Goal: Task Accomplishment & Management: Use online tool/utility

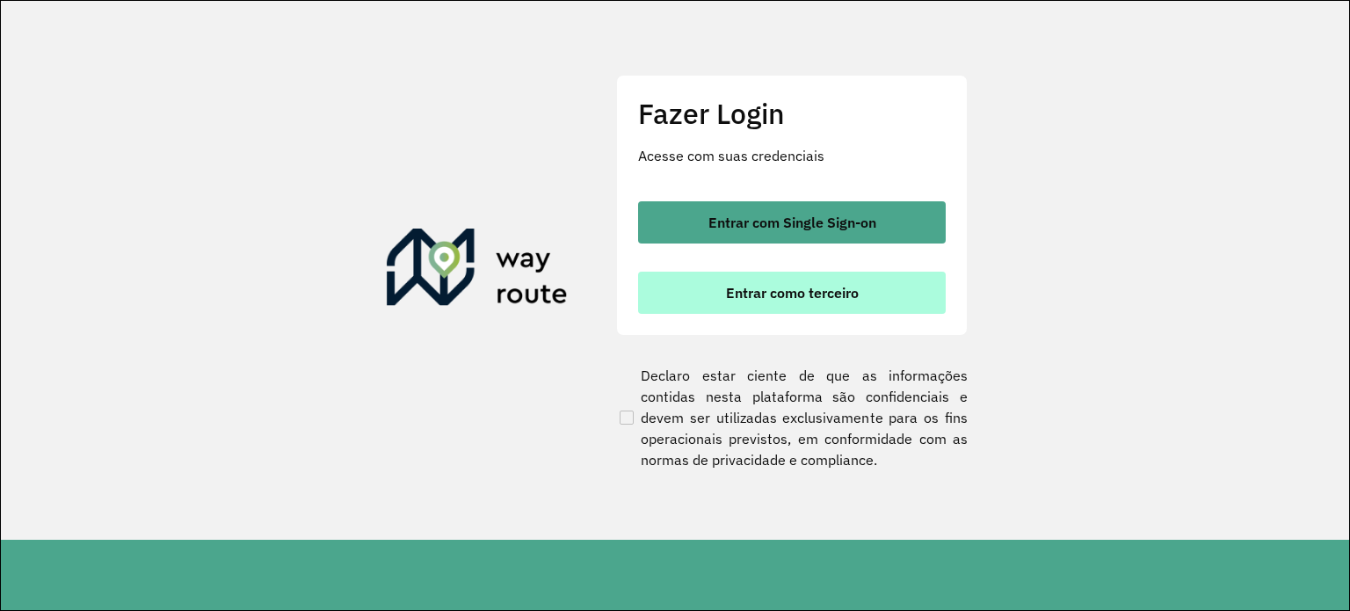
click at [795, 291] on span "Entrar como terceiro" at bounding box center [792, 293] width 133 height 14
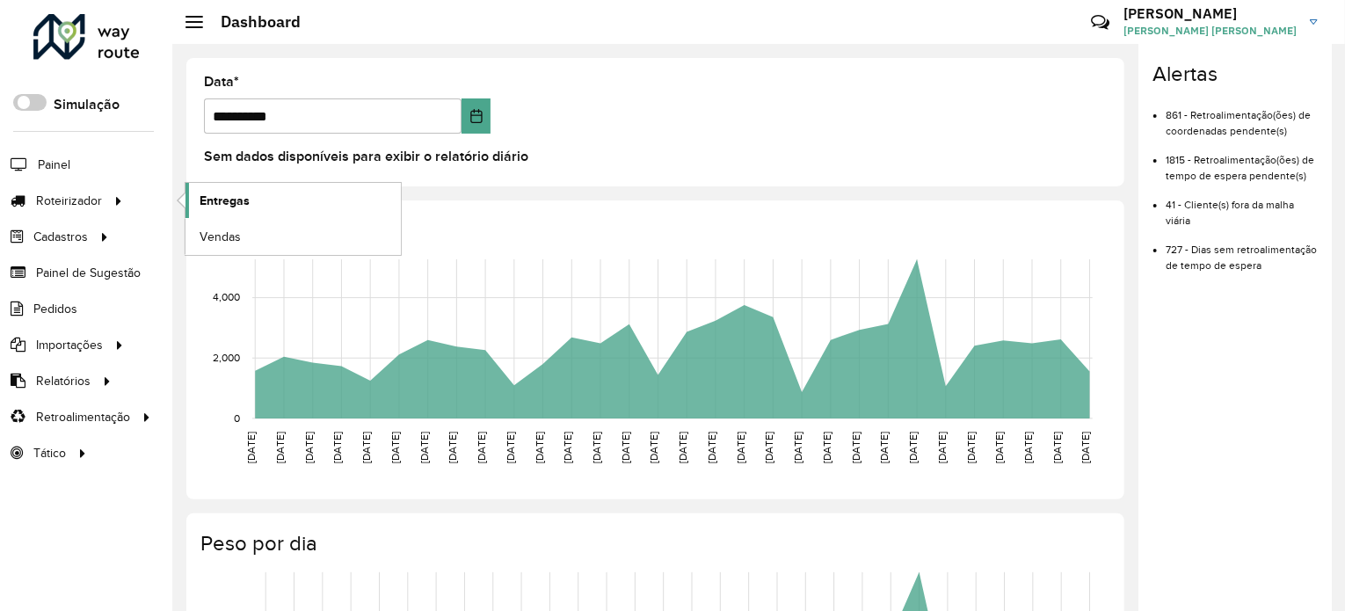
click at [251, 193] on link "Entregas" at bounding box center [292, 200] width 215 height 35
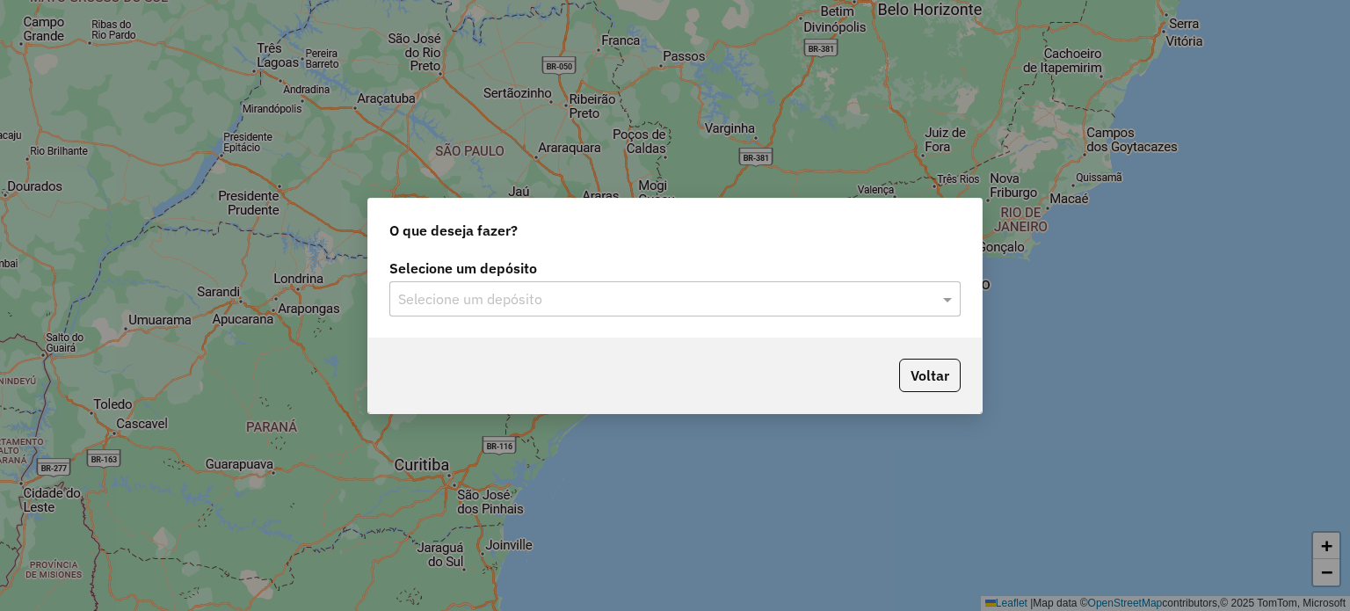
click at [553, 283] on div "Selecione um depósito" at bounding box center [674, 298] width 571 height 35
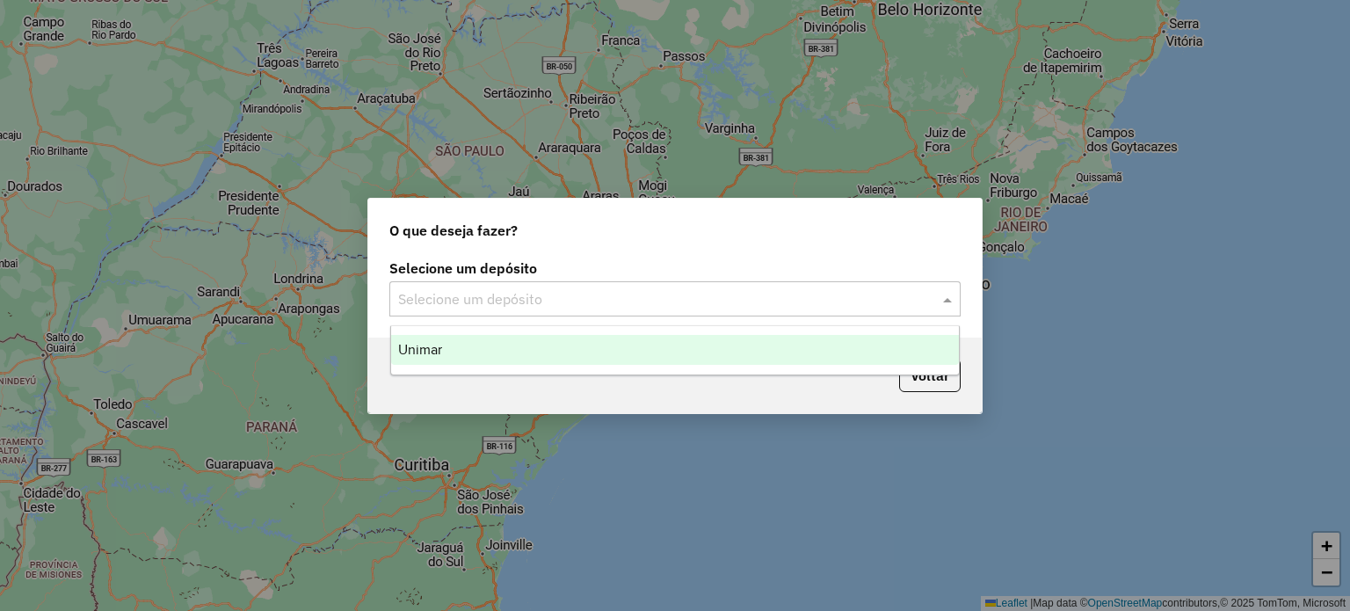
click at [545, 354] on div "Unimar" at bounding box center [675, 350] width 569 height 30
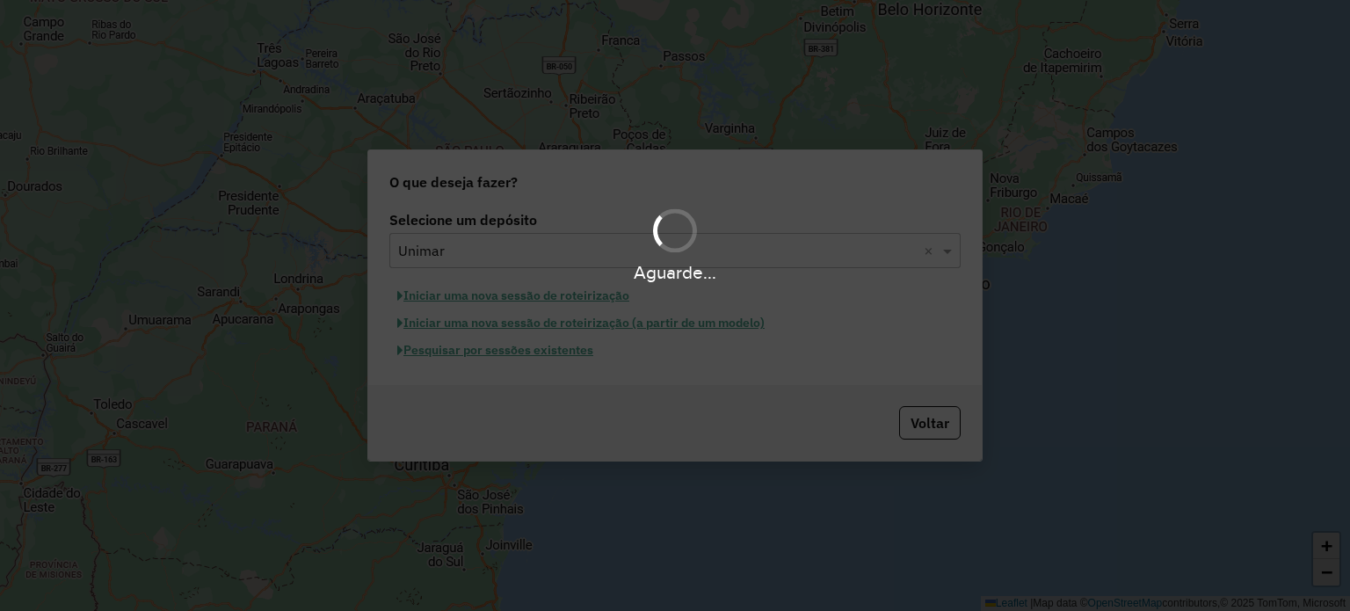
click at [541, 354] on div "Aguarde..." at bounding box center [675, 305] width 1350 height 611
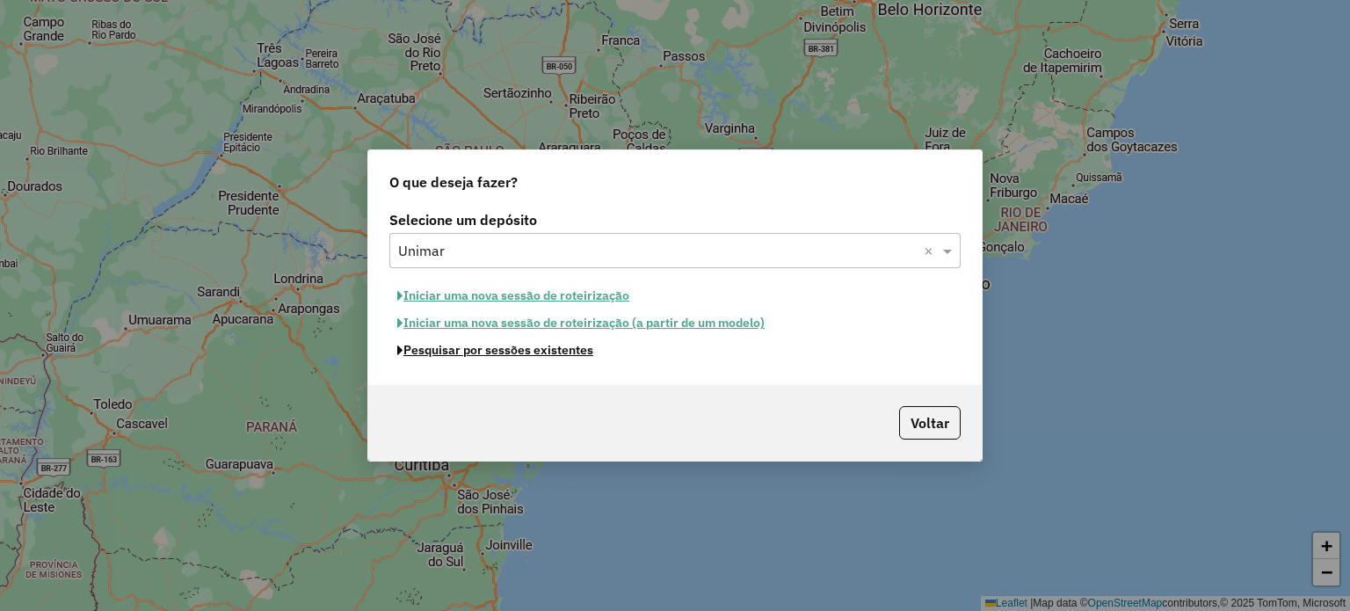
click at [541, 354] on button "Pesquisar por sessões existentes" at bounding box center [495, 350] width 212 height 27
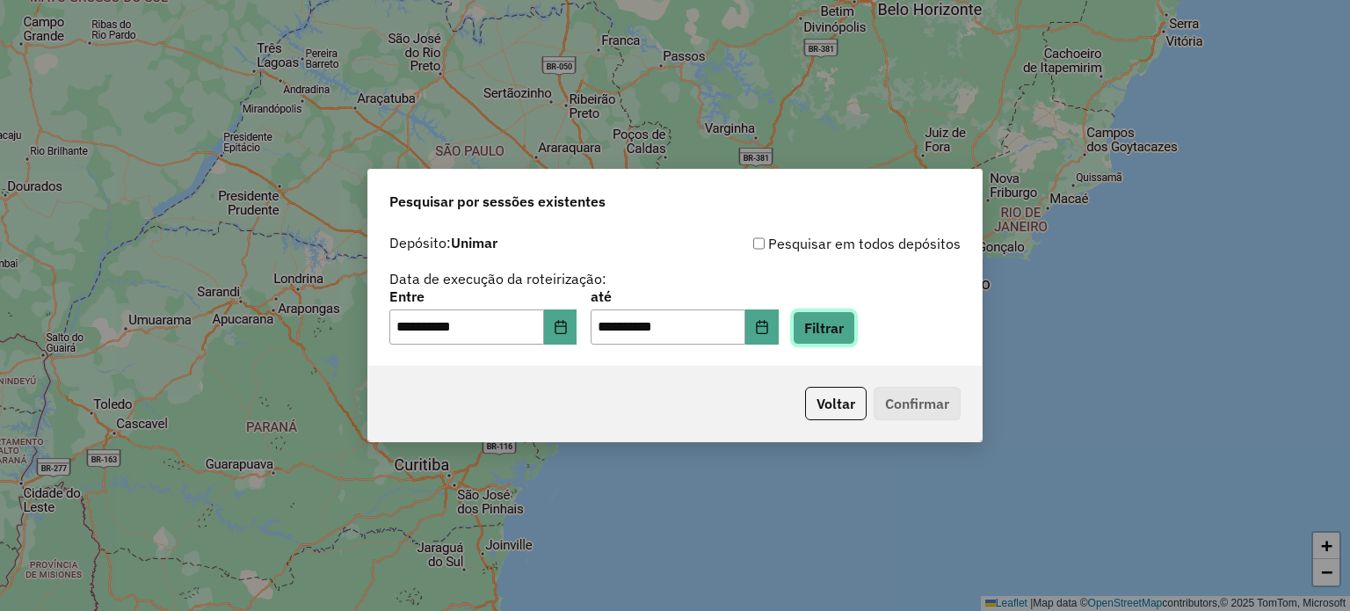
click at [840, 328] on button "Filtrar" at bounding box center [824, 327] width 62 height 33
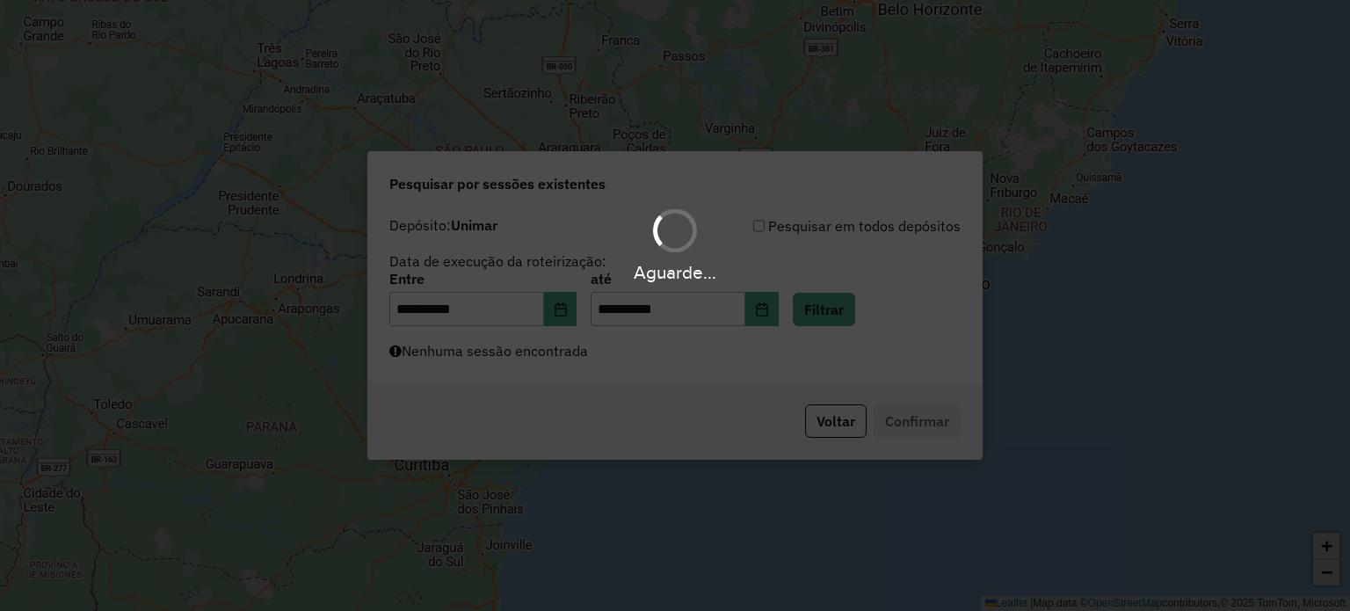
click at [561, 352] on div "Aguarde..." at bounding box center [675, 305] width 1350 height 611
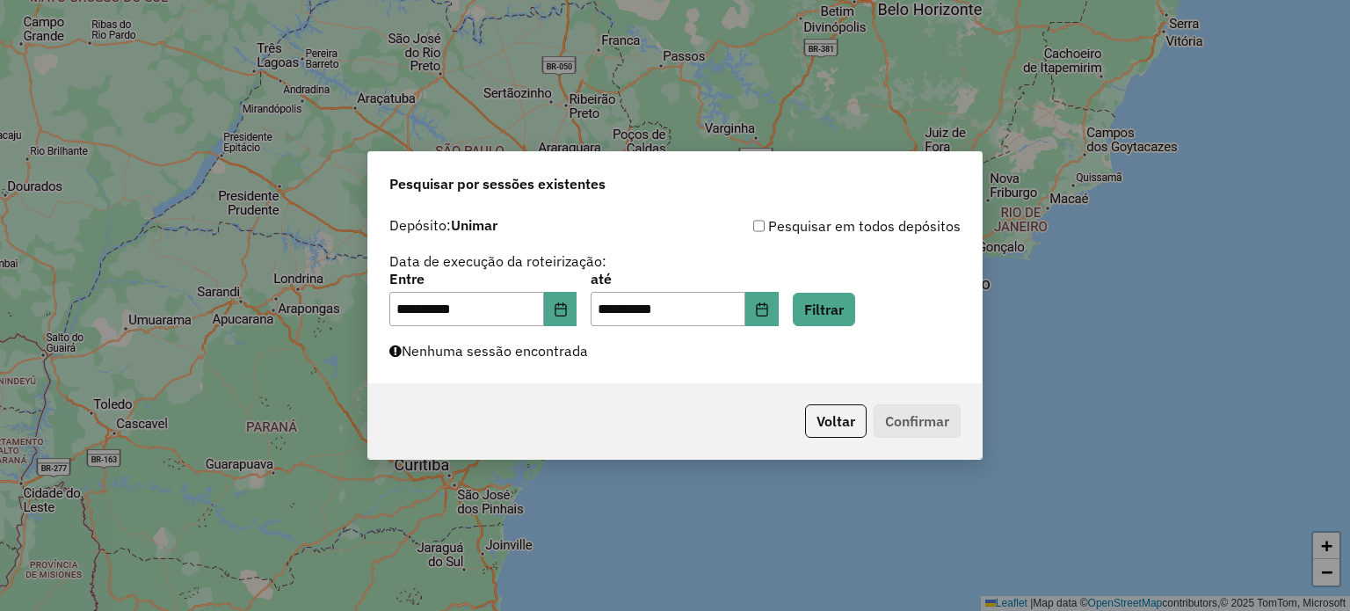
click at [556, 361] on div "**********" at bounding box center [675, 296] width 614 height 176
drag, startPoint x: 563, startPoint y: 327, endPoint x: 570, endPoint y: 314, distance: 14.5
click at [564, 325] on div "**********" at bounding box center [675, 296] width 614 height 176
click at [568, 314] on icon "Choose Date" at bounding box center [561, 309] width 14 height 14
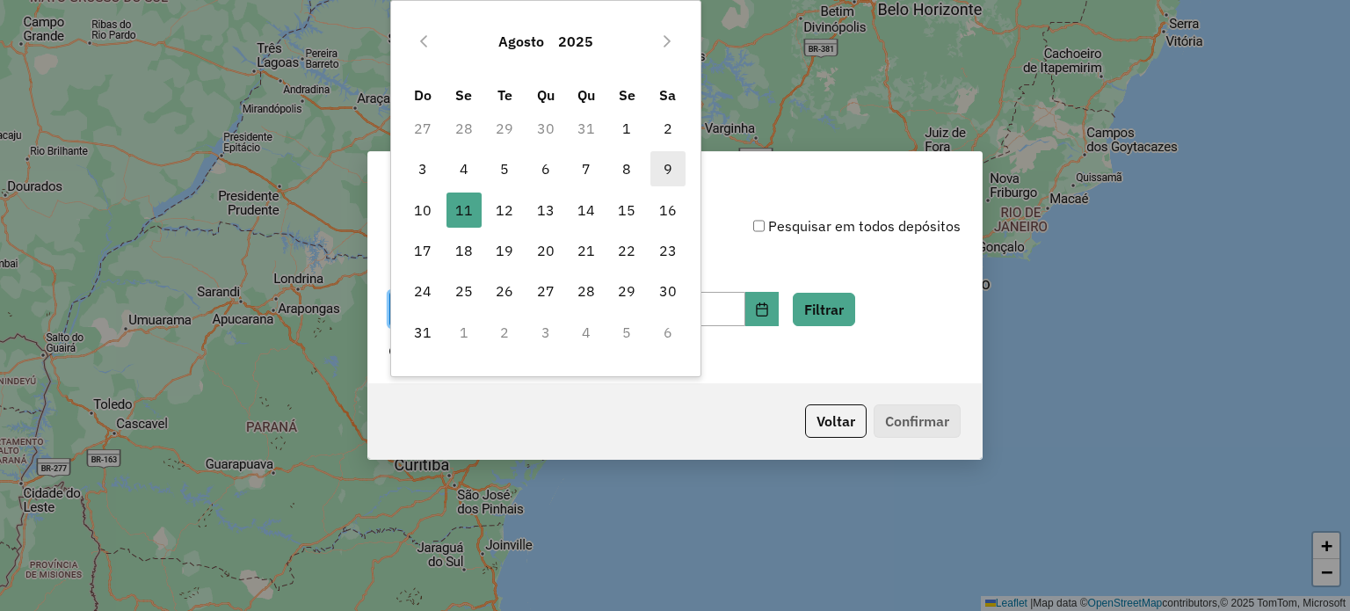
click at [663, 172] on span "9" at bounding box center [667, 168] width 35 height 35
type input "**********"
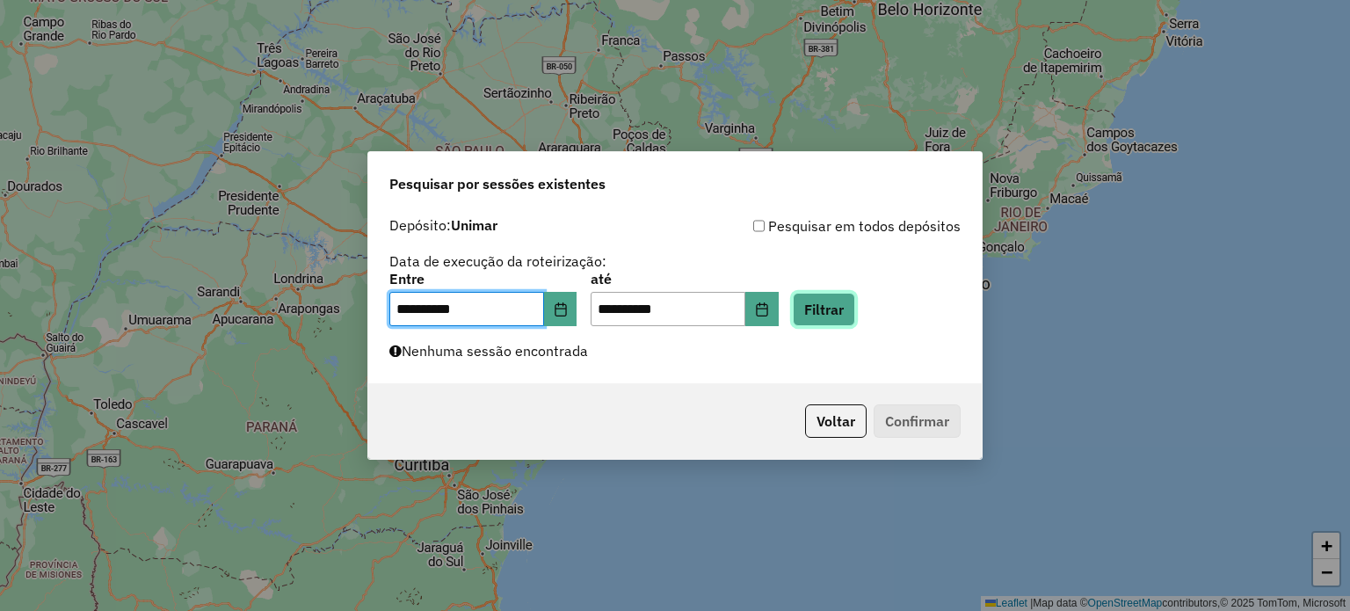
click at [836, 308] on button "Filtrar" at bounding box center [824, 309] width 62 height 33
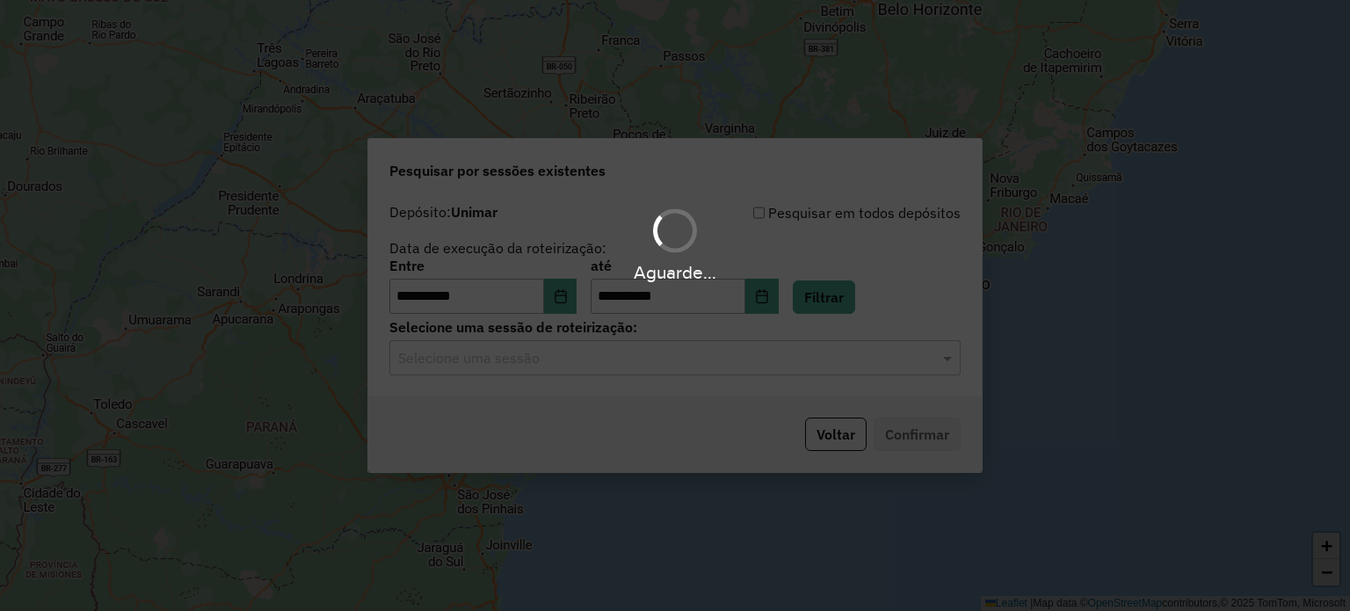
click at [560, 354] on div "Aguarde..." at bounding box center [675, 305] width 1350 height 611
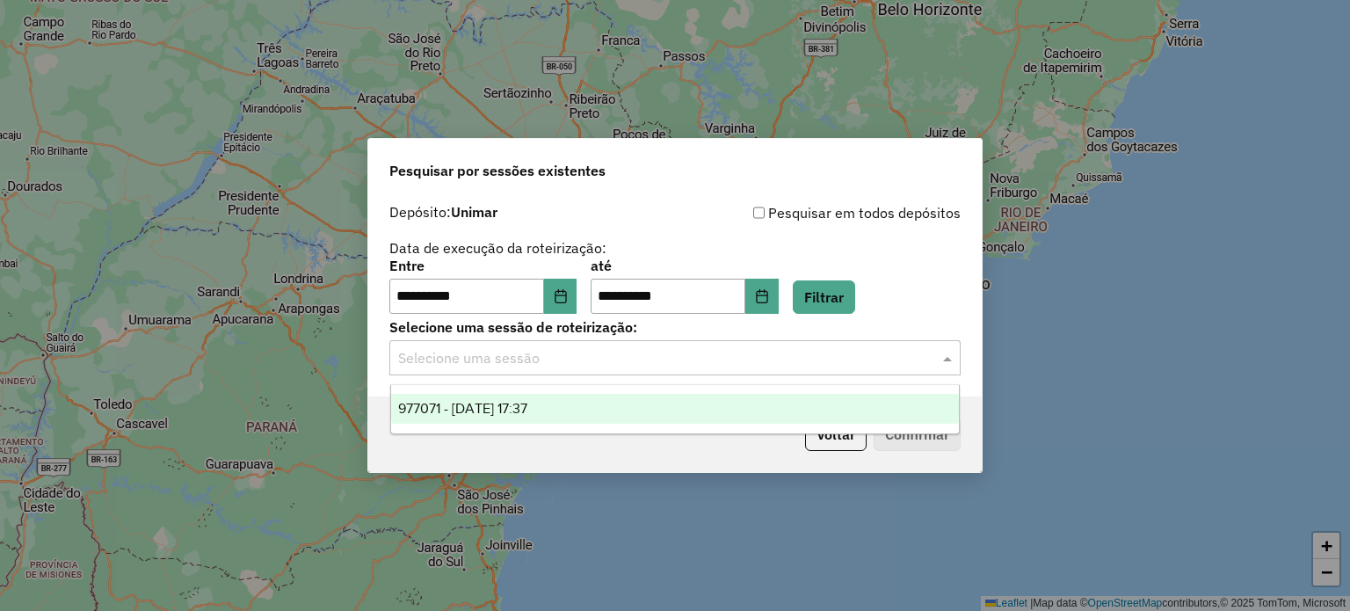
click at [558, 367] on input "text" at bounding box center [657, 358] width 519 height 21
click at [557, 400] on div "977071 - 09/08/2025 17:37" at bounding box center [675, 409] width 569 height 30
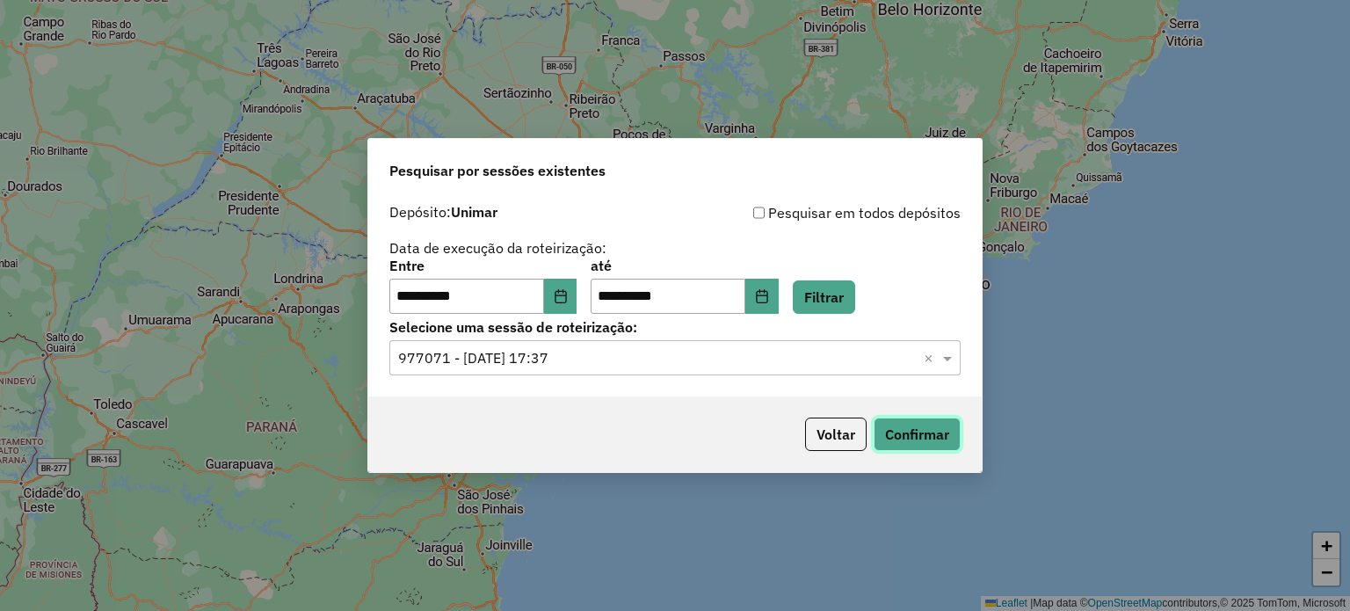
click at [926, 440] on button "Confirmar" at bounding box center [917, 434] width 87 height 33
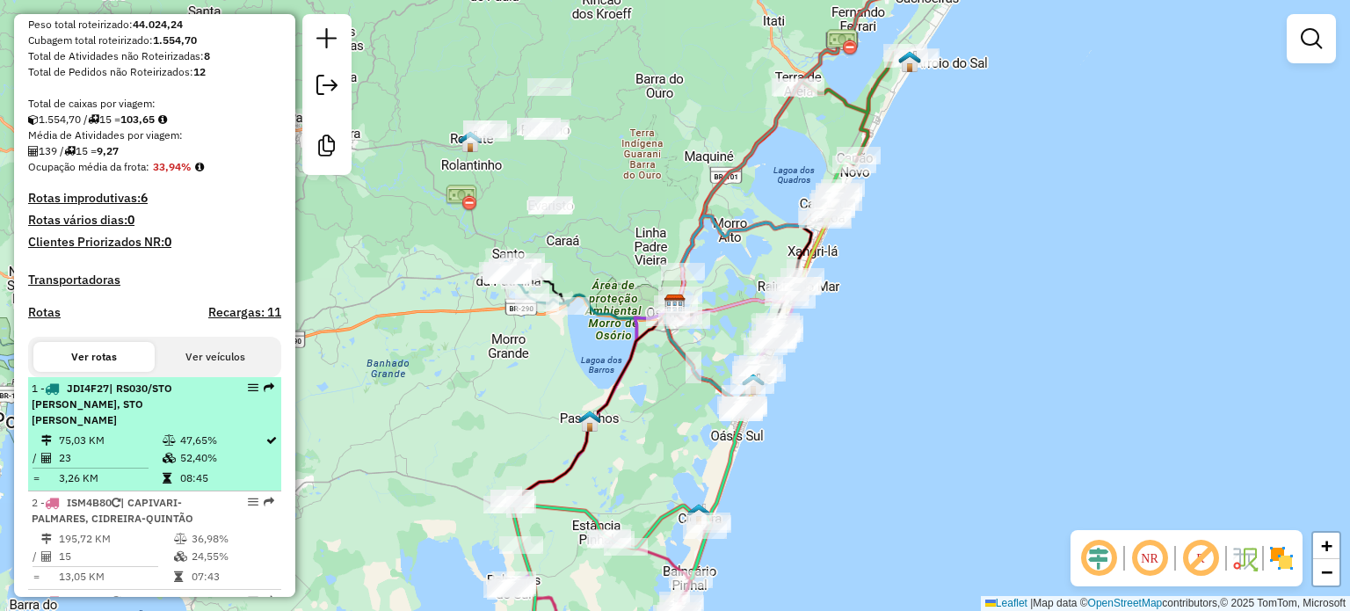
scroll to position [615, 0]
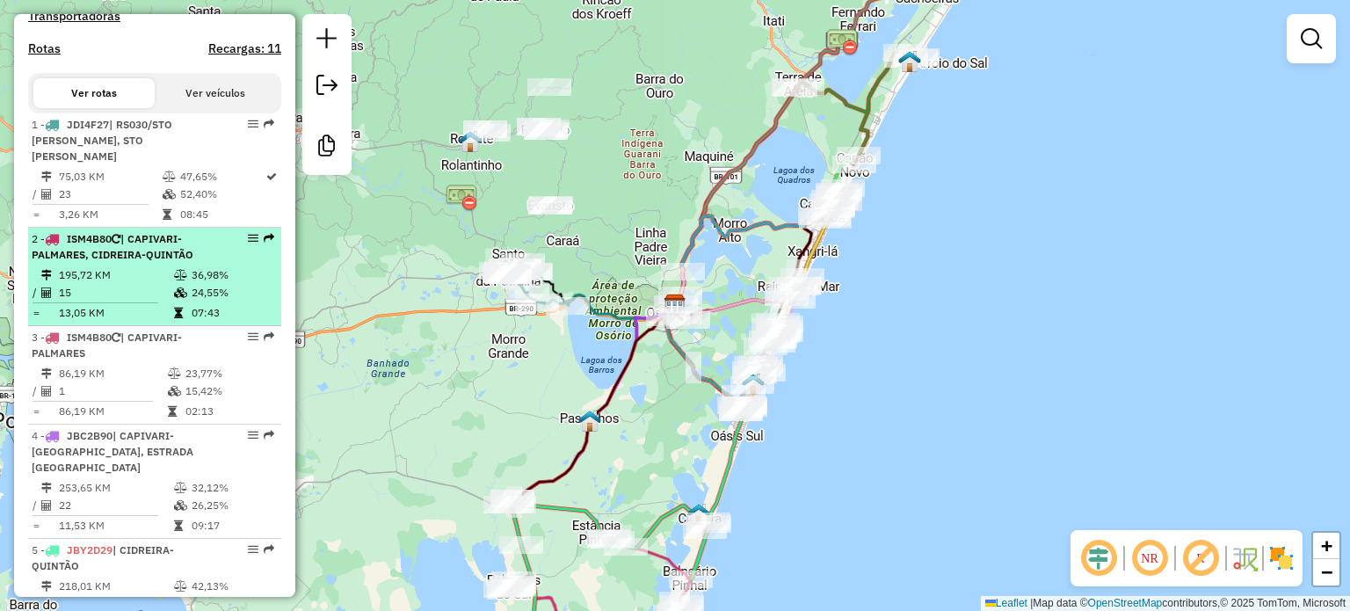
click at [142, 284] on td "195,72 KM" at bounding box center [115, 275] width 115 height 18
select select "**********"
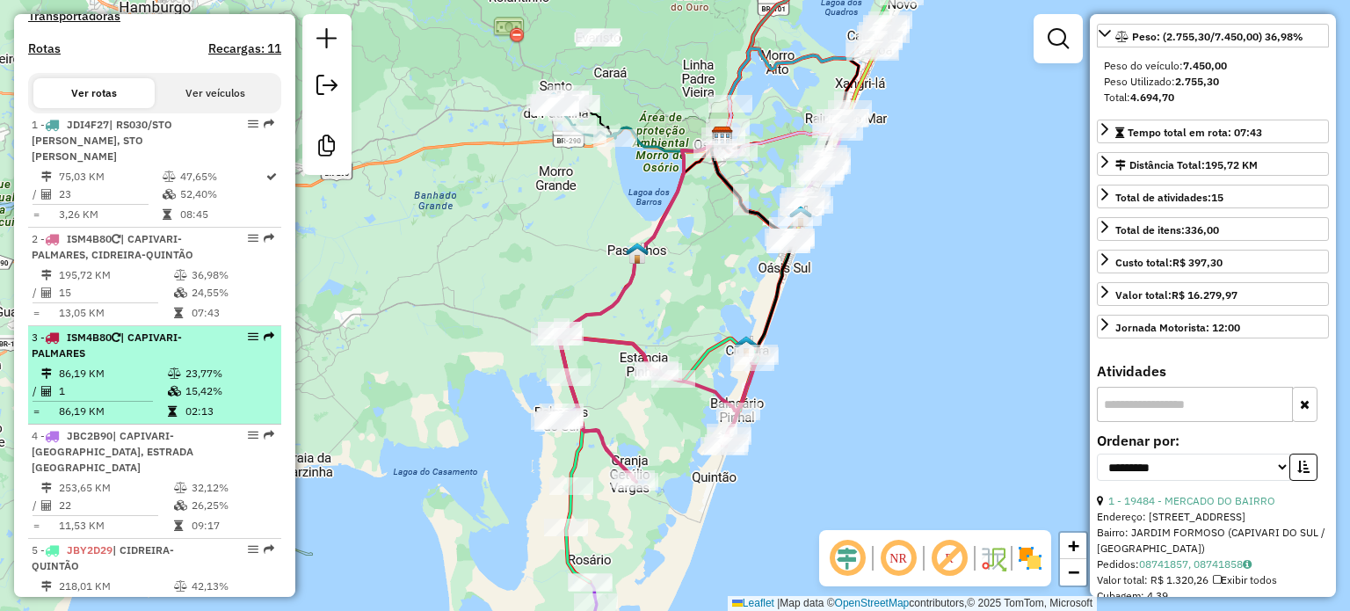
scroll to position [703, 0]
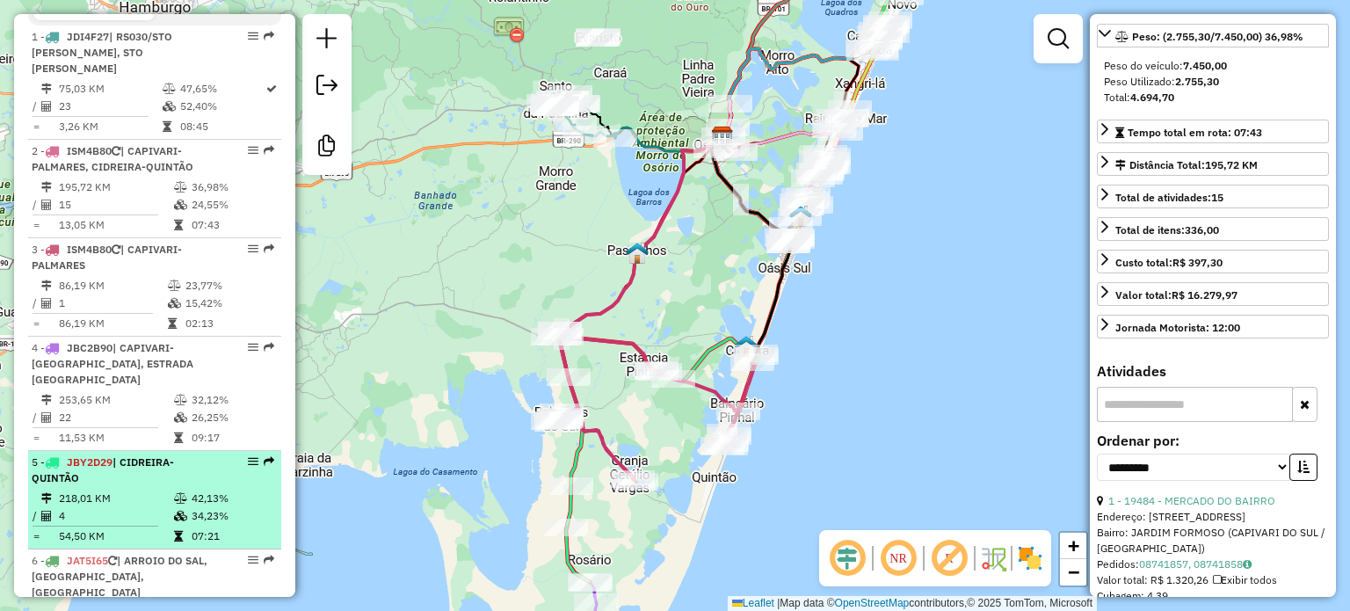
click at [174, 463] on span "| CIDREIRA-QUINTÃO" at bounding box center [103, 469] width 142 height 29
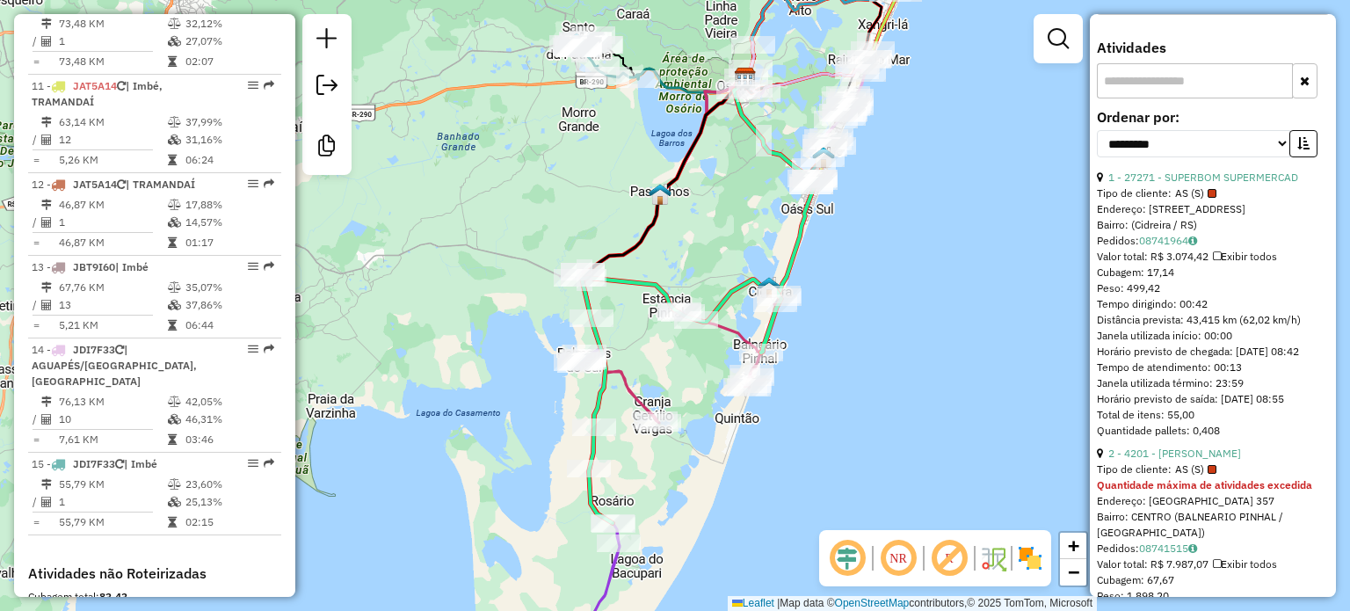
scroll to position [1758, 0]
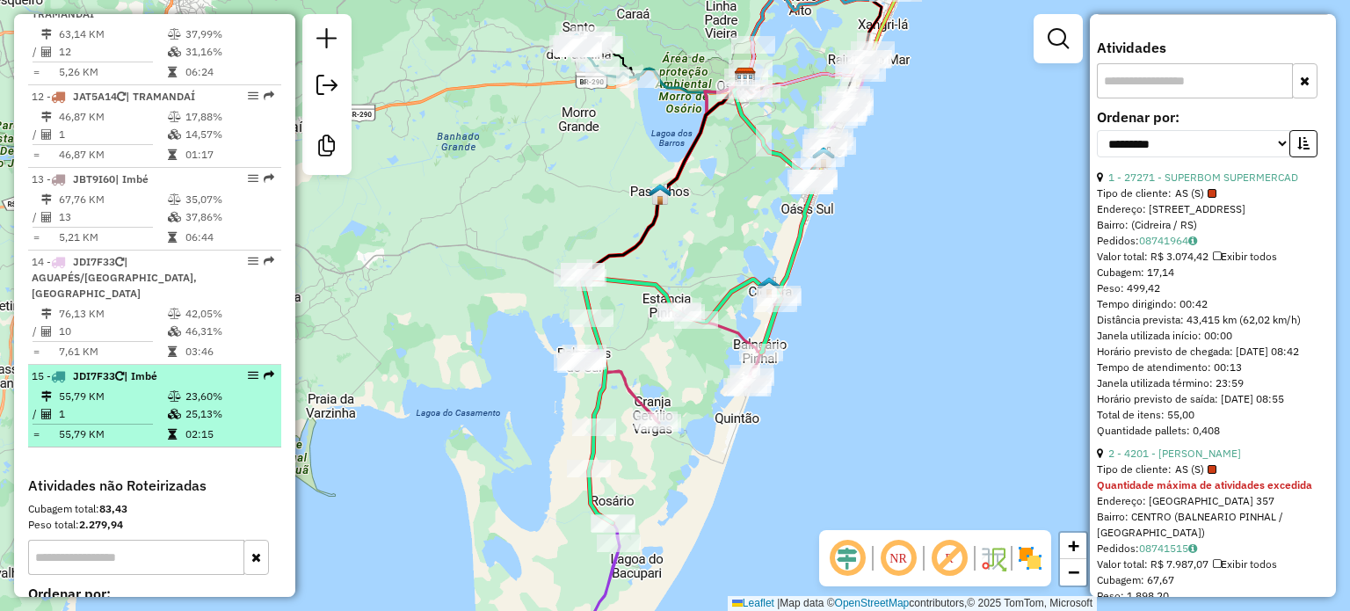
click at [173, 409] on icon at bounding box center [174, 414] width 13 height 11
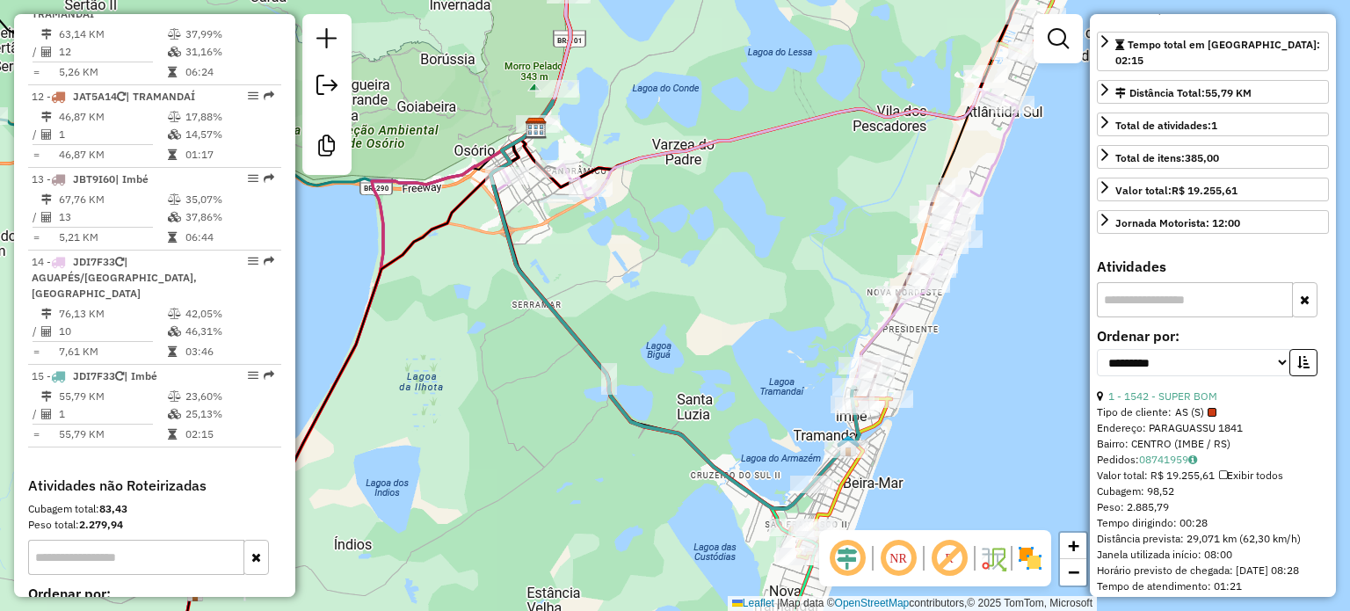
scroll to position [264, 0]
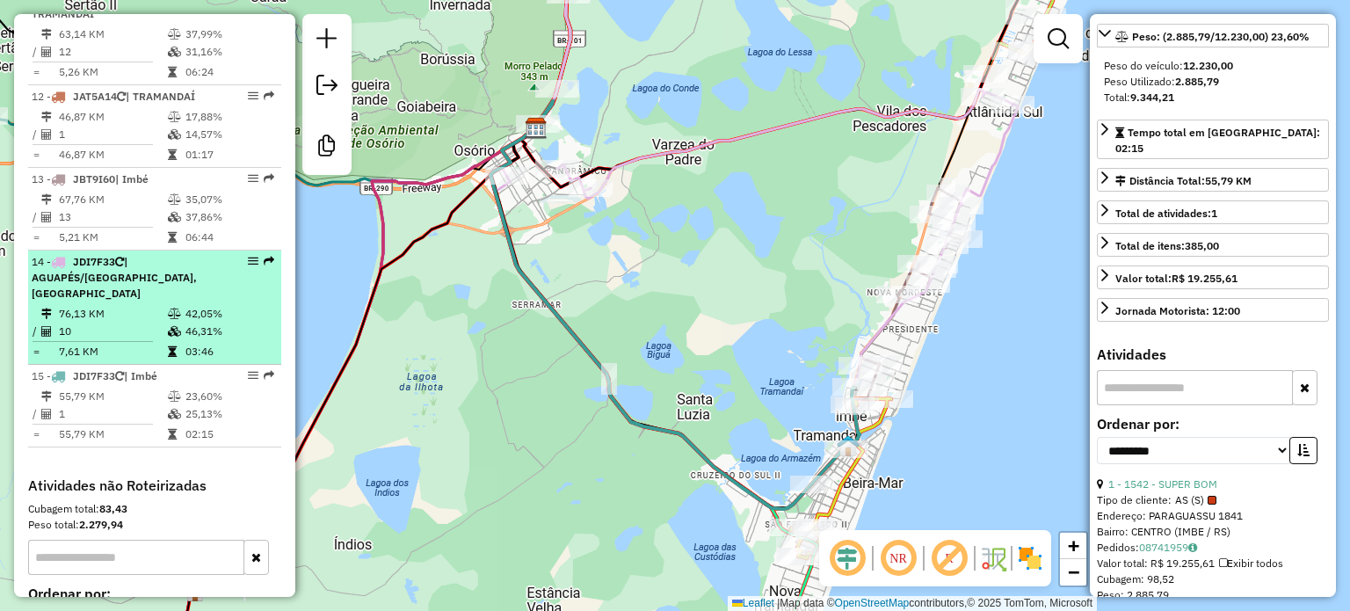
click at [220, 305] on td "42,05%" at bounding box center [229, 314] width 89 height 18
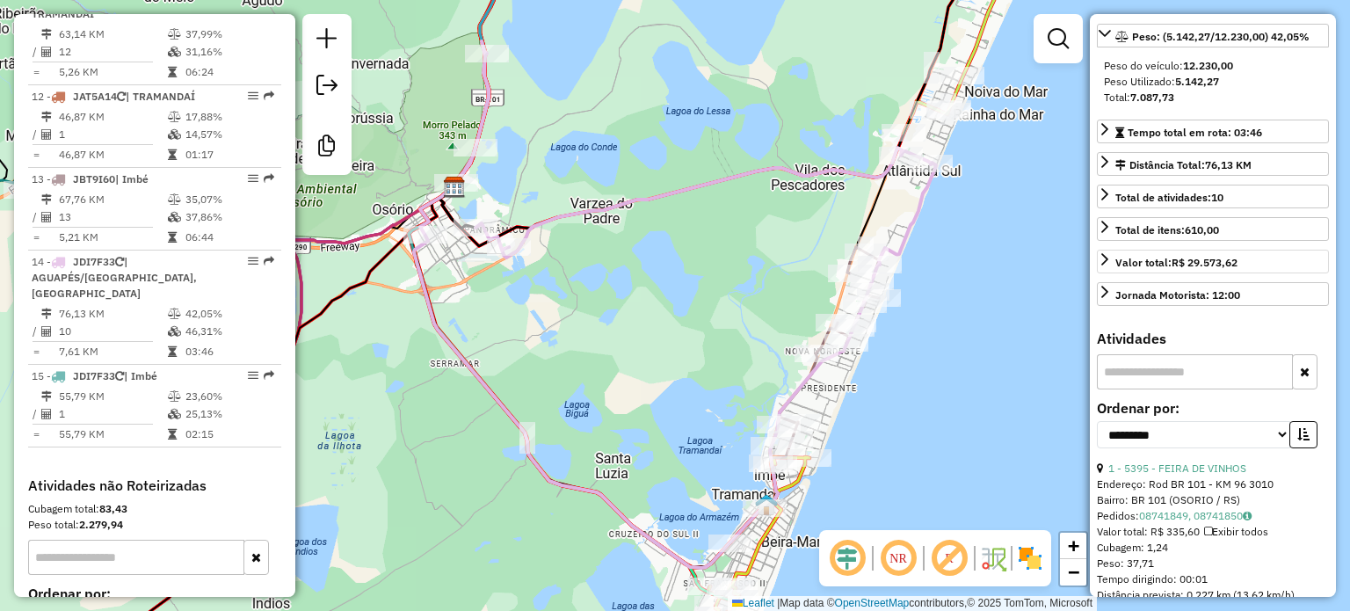
scroll to position [192, 0]
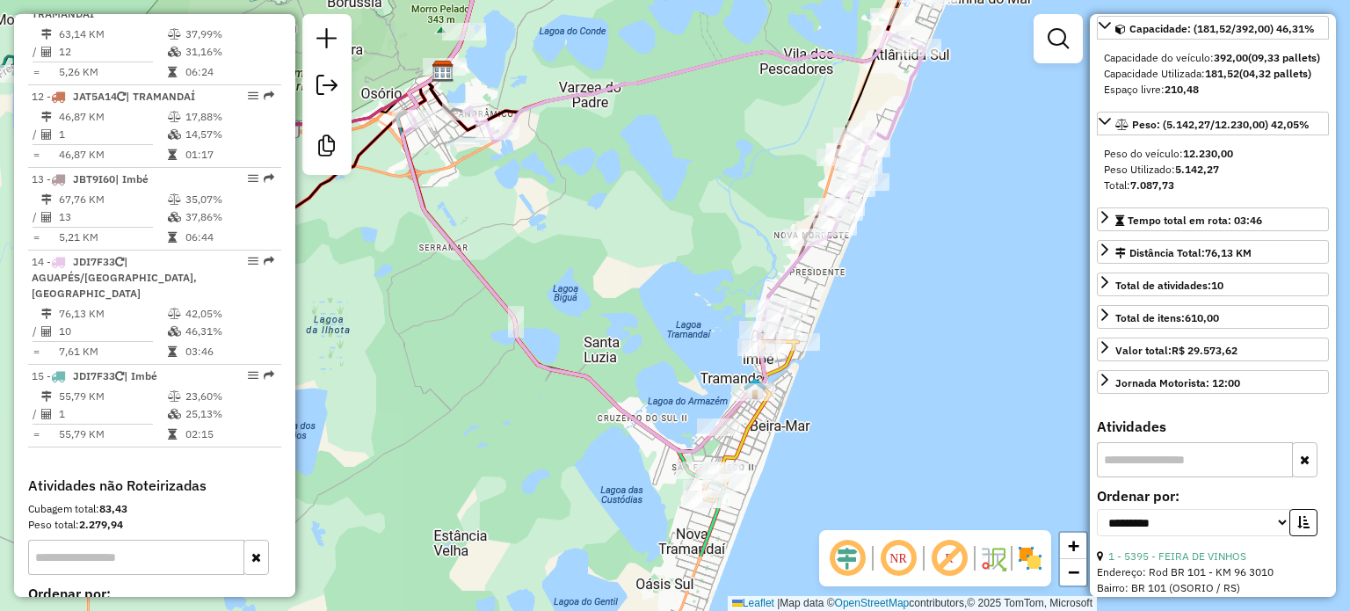
drag, startPoint x: 1009, startPoint y: 386, endPoint x: 998, endPoint y: 270, distance: 116.6
click at [998, 270] on div "Janela de atendimento Grade de atendimento Capacidade Transportadoras Veículos …" at bounding box center [675, 305] width 1350 height 611
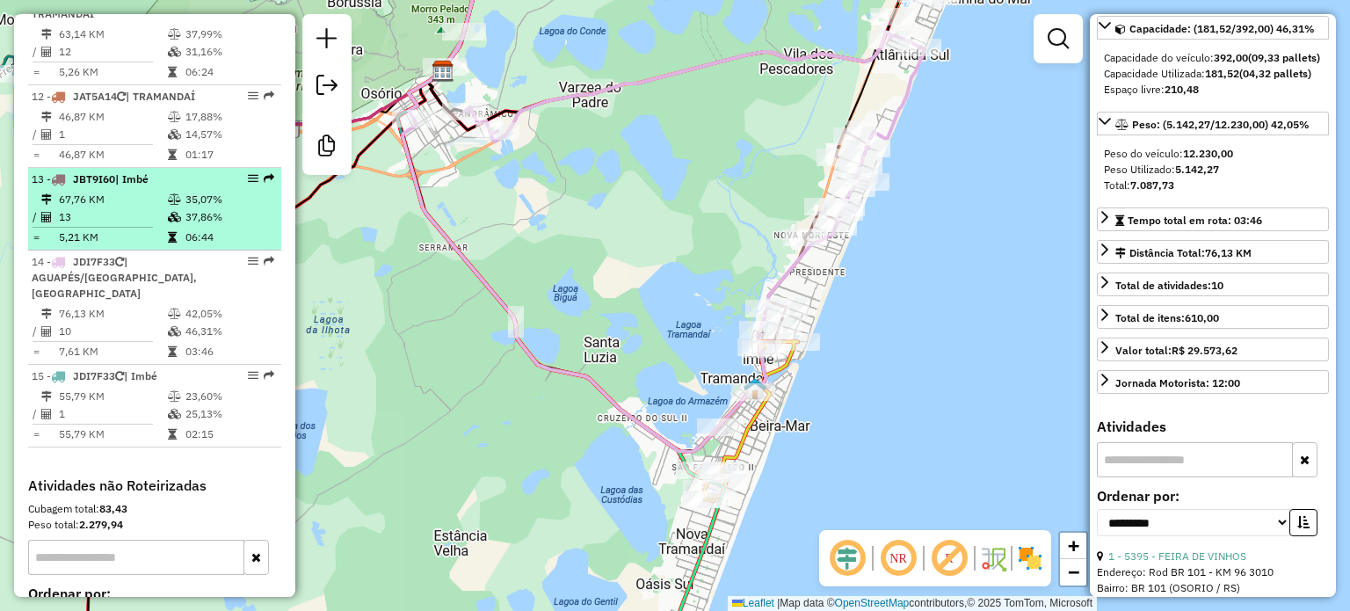
click at [142, 200] on td "67,76 KM" at bounding box center [112, 200] width 109 height 18
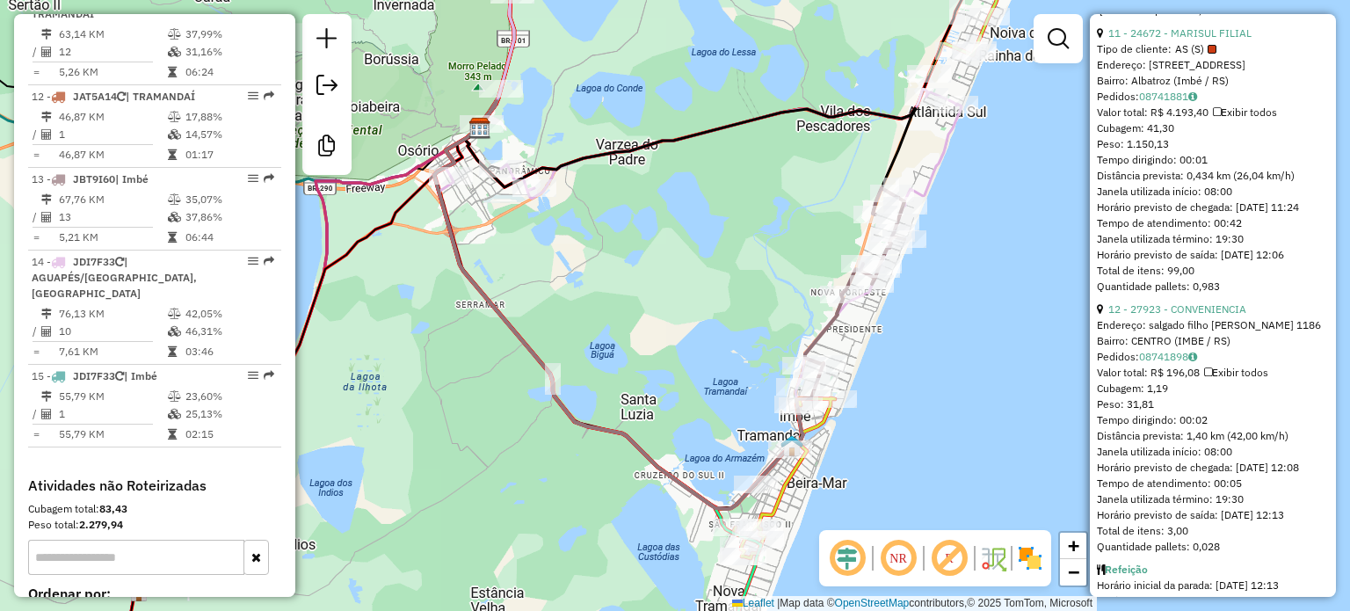
scroll to position [3949, 0]
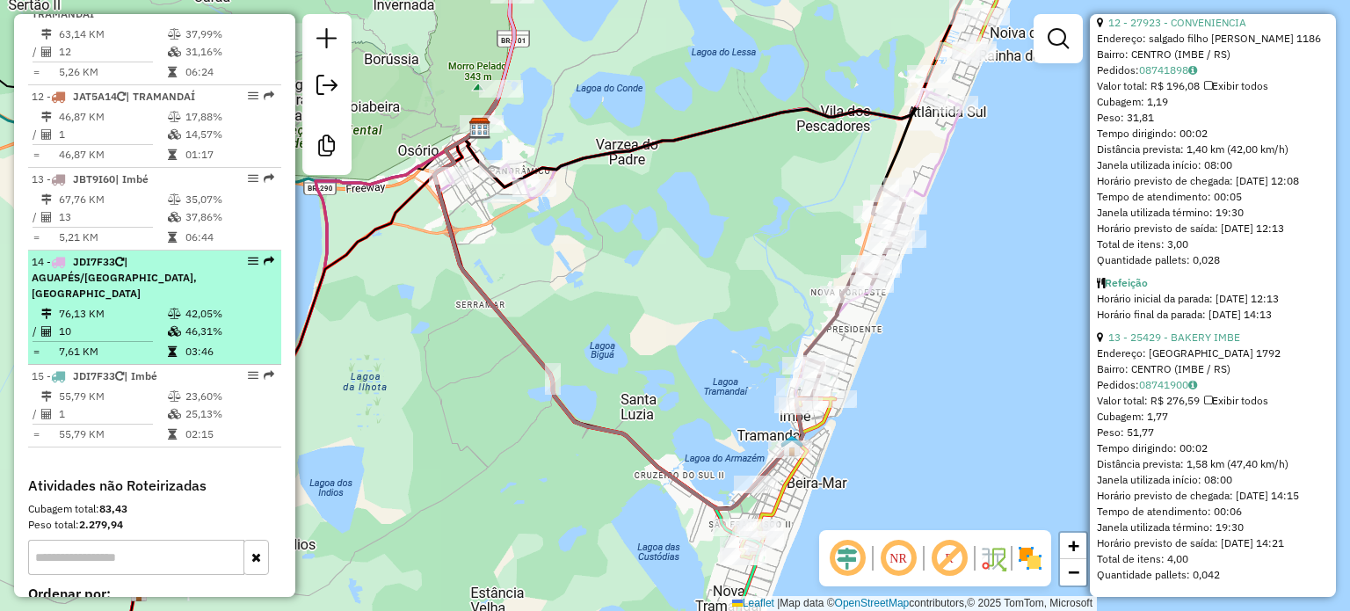
click at [113, 274] on span "| AGUAPÉS/[GEOGRAPHIC_DATA], [GEOGRAPHIC_DATA]" at bounding box center [114, 277] width 165 height 45
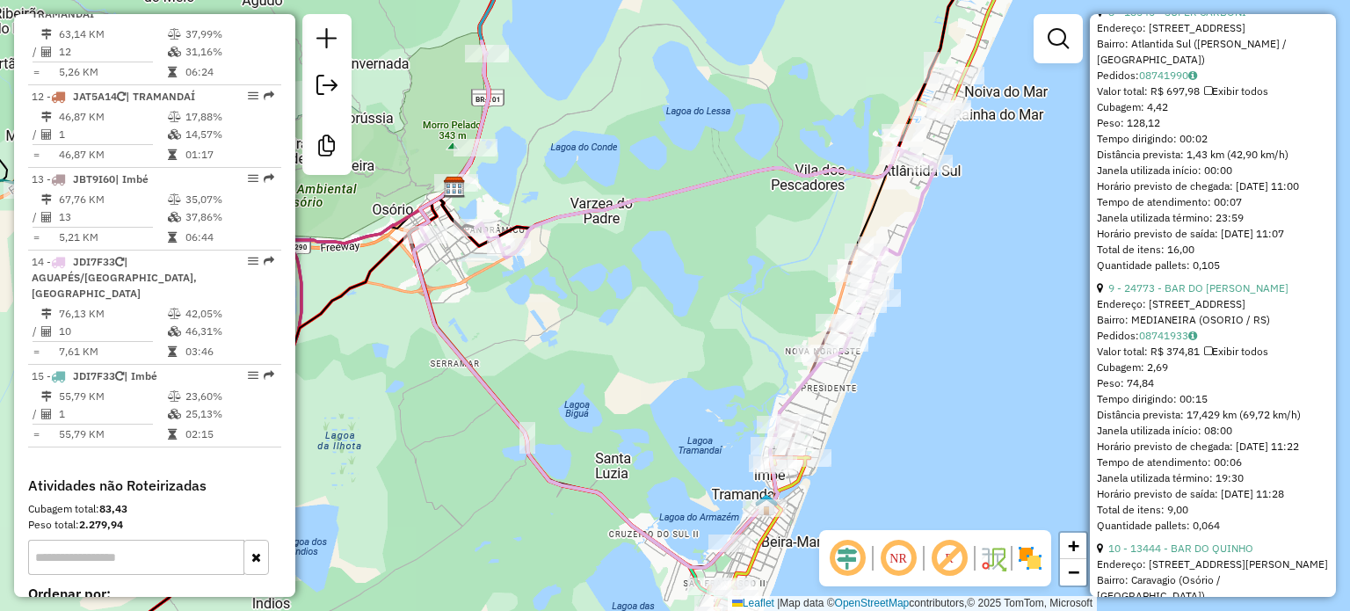
scroll to position [2429, 0]
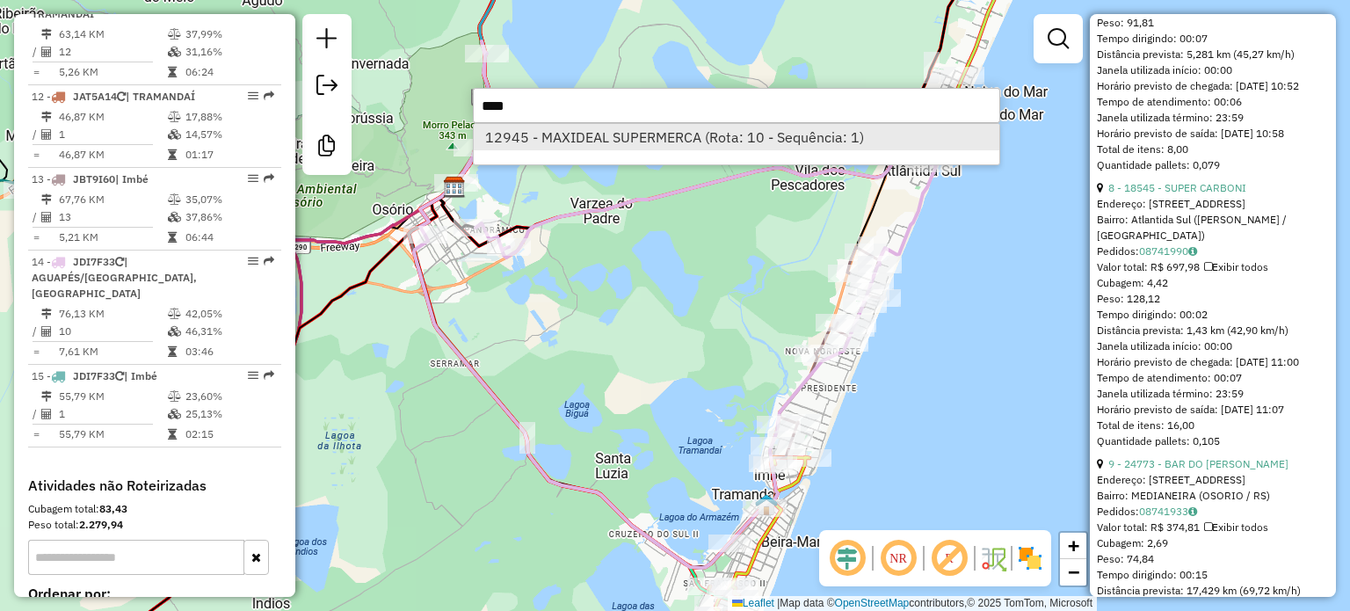
type input "****"
click at [548, 143] on li "12945 - MAXIDEAL SUPERMERCA (Rota: 10 - Sequência: 1)" at bounding box center [737, 137] width 526 height 26
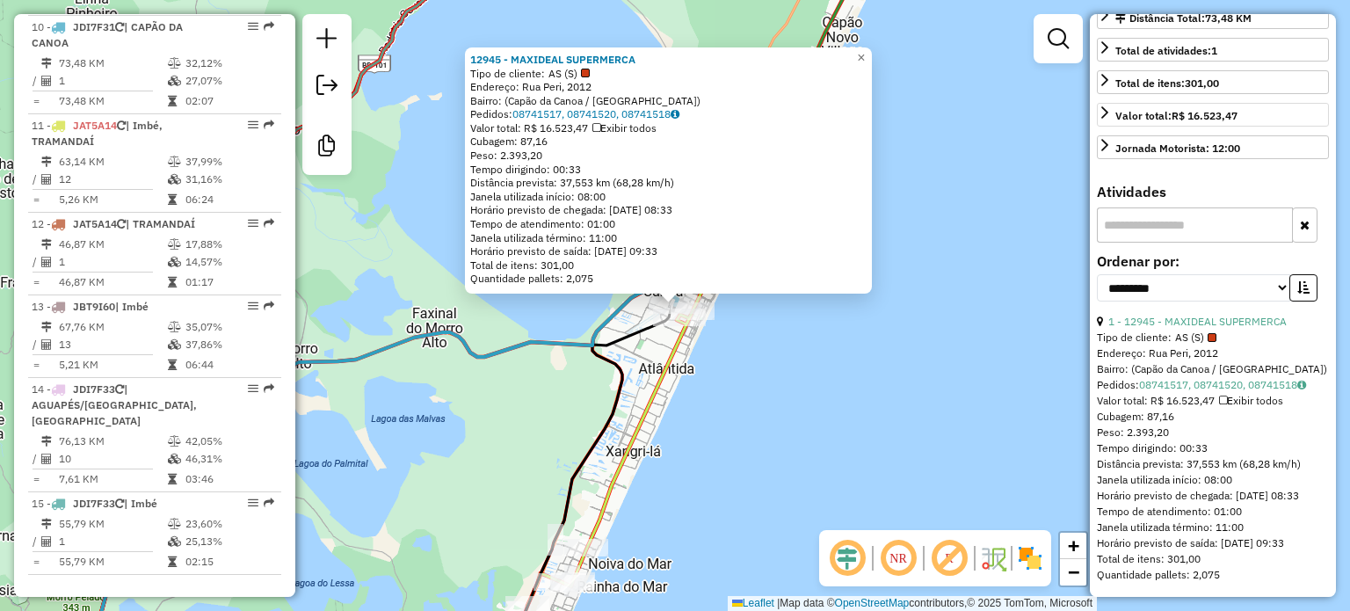
scroll to position [0, 0]
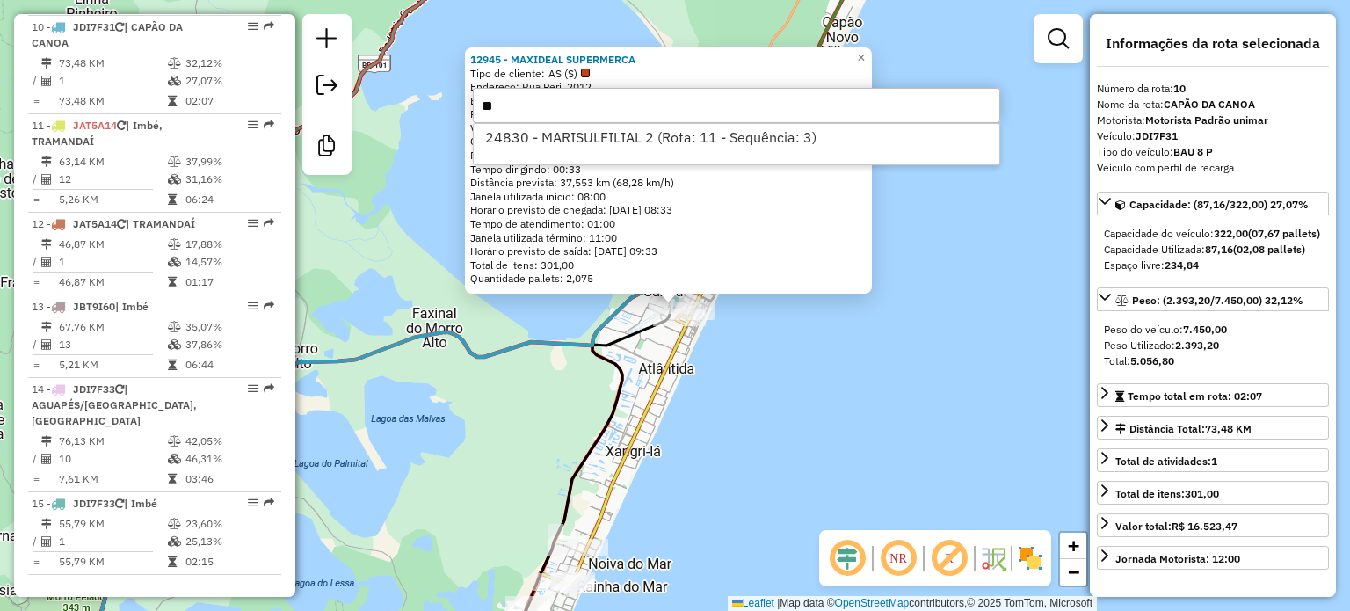
type input "*"
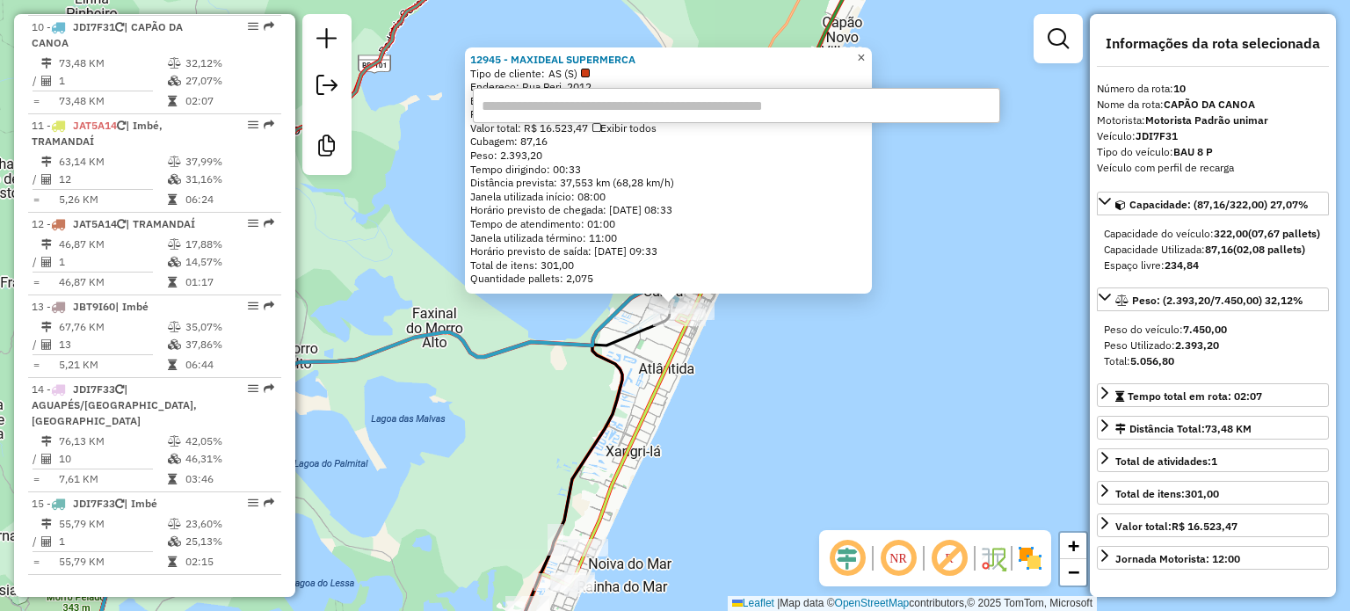
click at [865, 54] on span "×" at bounding box center [861, 57] width 8 height 15
